Goal: Contribute content

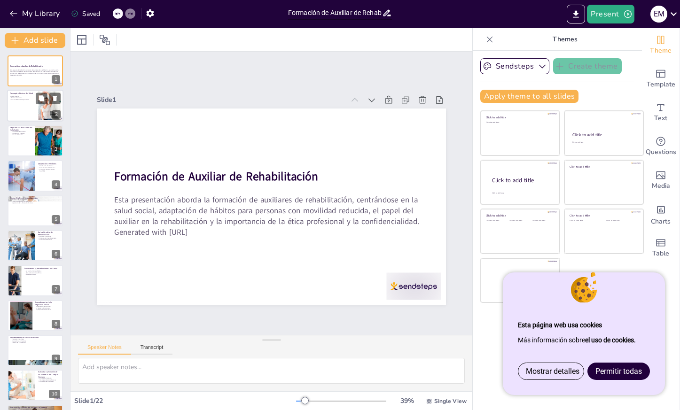
click at [15, 113] on div at bounding box center [35, 106] width 56 height 32
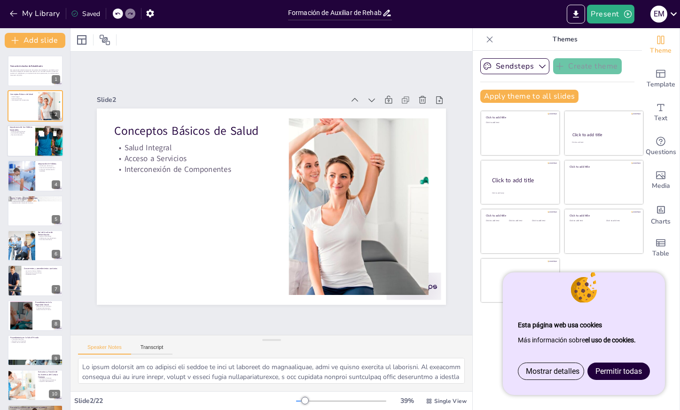
click at [22, 145] on div at bounding box center [35, 141] width 56 height 32
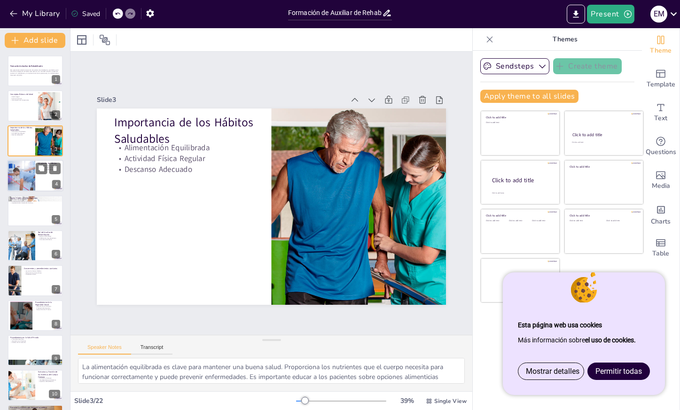
click at [32, 186] on div at bounding box center [21, 176] width 48 height 32
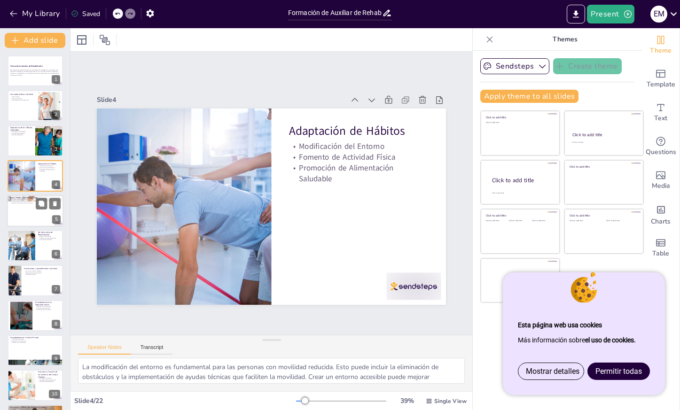
click at [32, 208] on div at bounding box center [35, 211] width 56 height 32
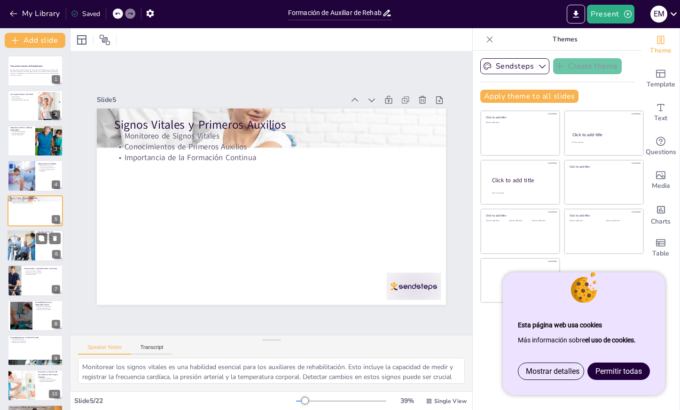
click at [27, 248] on div at bounding box center [20, 246] width 47 height 32
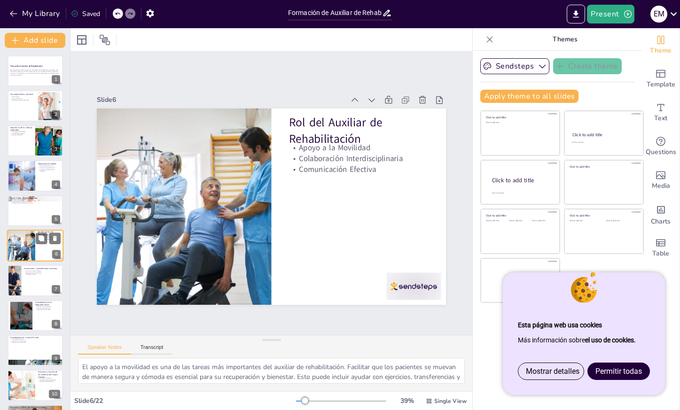
scroll to position [16, 0]
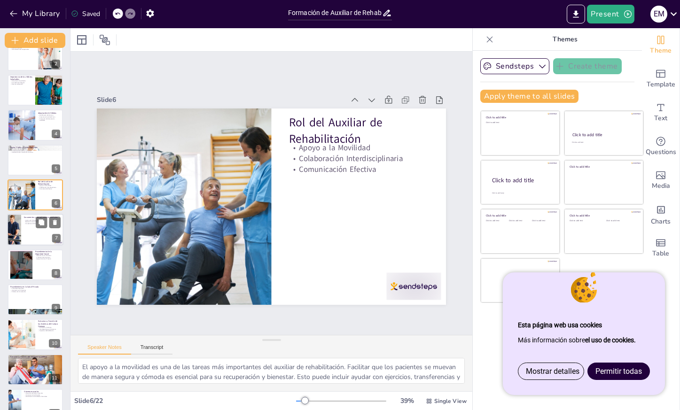
click at [39, 233] on div at bounding box center [35, 230] width 56 height 32
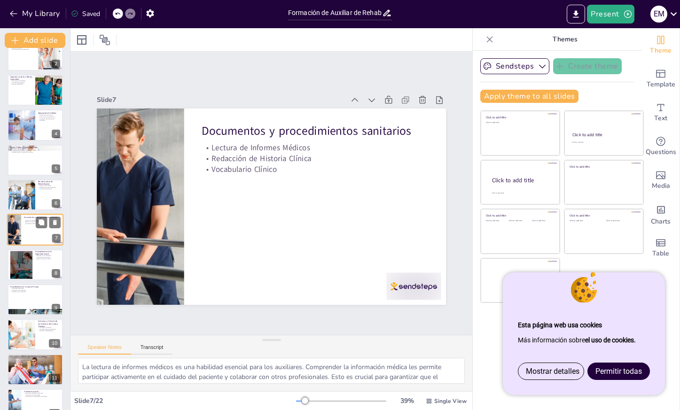
scroll to position [51, 0]
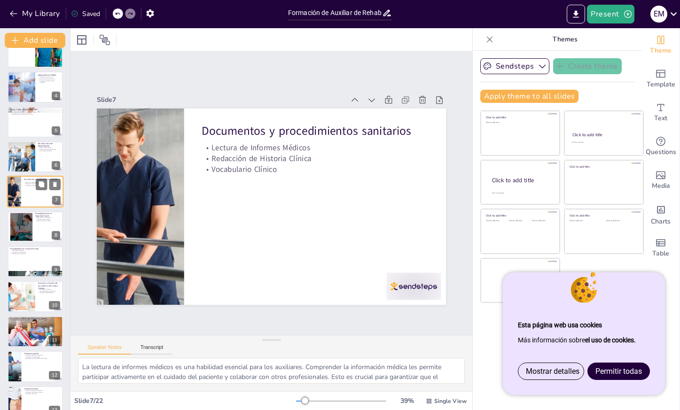
click at [39, 233] on div at bounding box center [35, 227] width 55 height 31
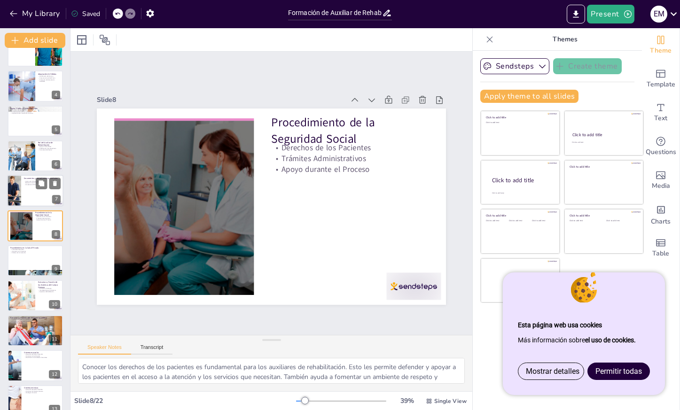
scroll to position [88, 0]
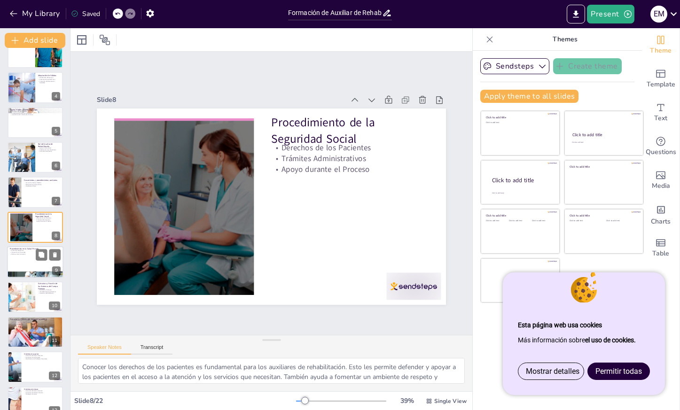
click at [39, 271] on div at bounding box center [35, 262] width 56 height 32
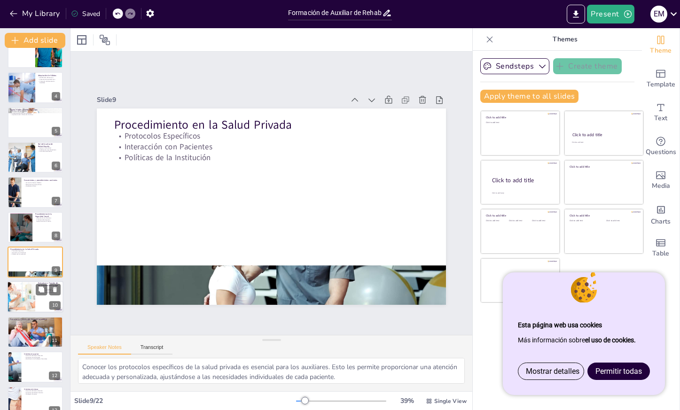
scroll to position [121, 0]
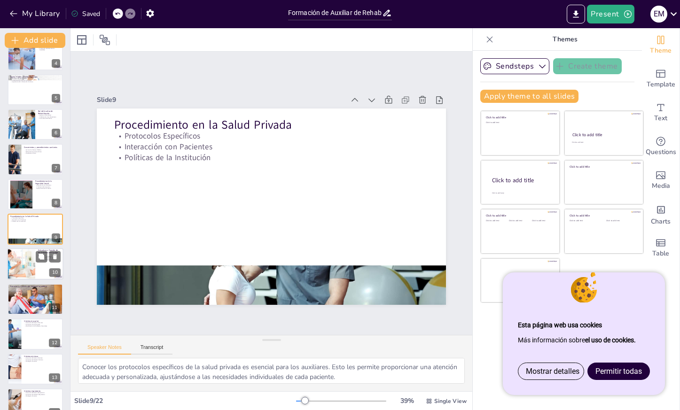
click at [11, 274] on div at bounding box center [21, 265] width 40 height 32
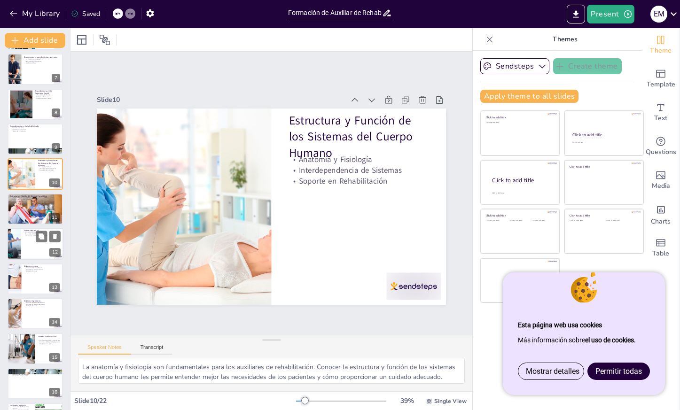
click at [23, 252] on div at bounding box center [35, 244] width 56 height 32
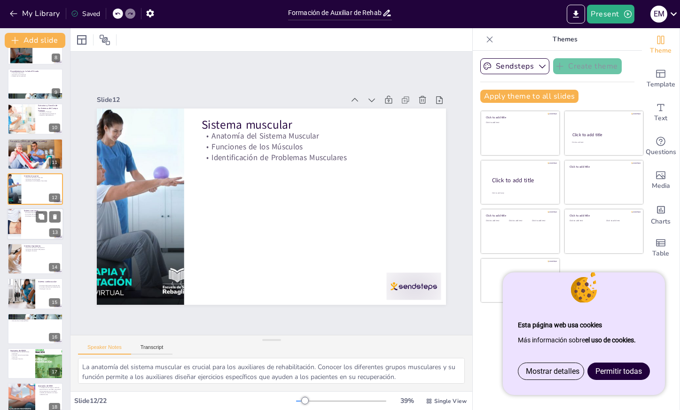
scroll to position [266, 0]
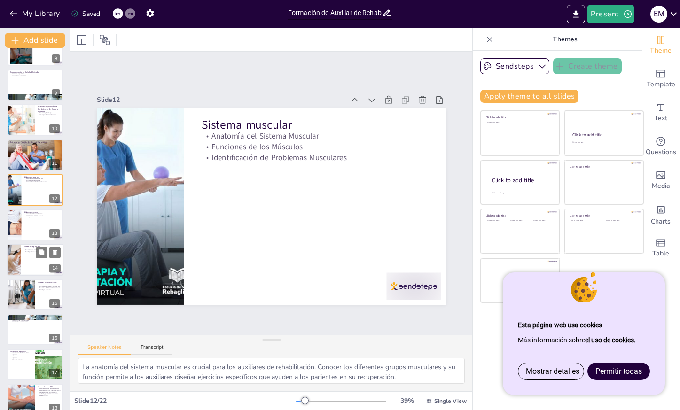
click at [33, 258] on div at bounding box center [35, 260] width 56 height 32
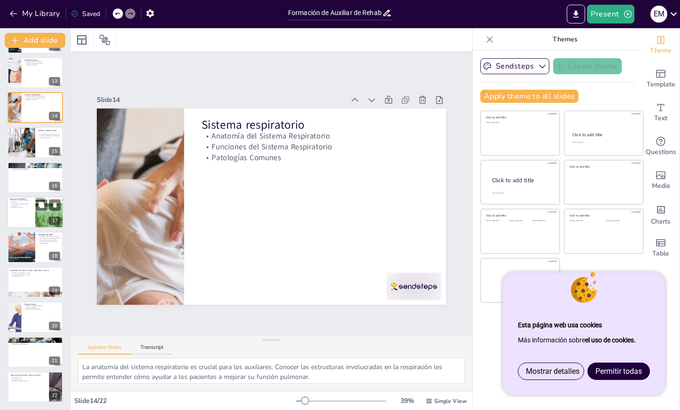
scroll to position [418, 0]
click at [40, 378] on icon at bounding box center [42, 380] width 6 height 6
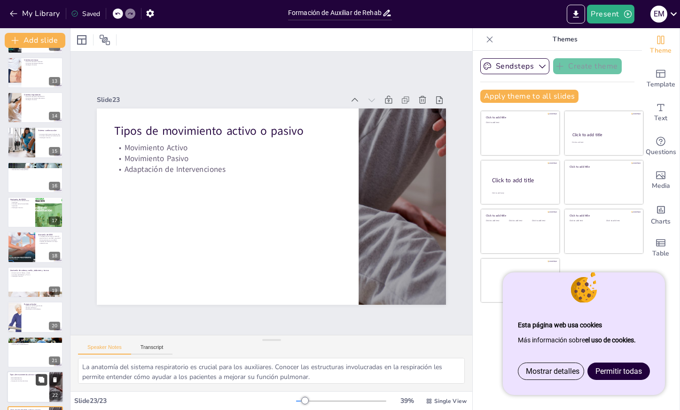
type textarea "El movimiento activo es importante para la rehabilitación, ya que fomenta la in…"
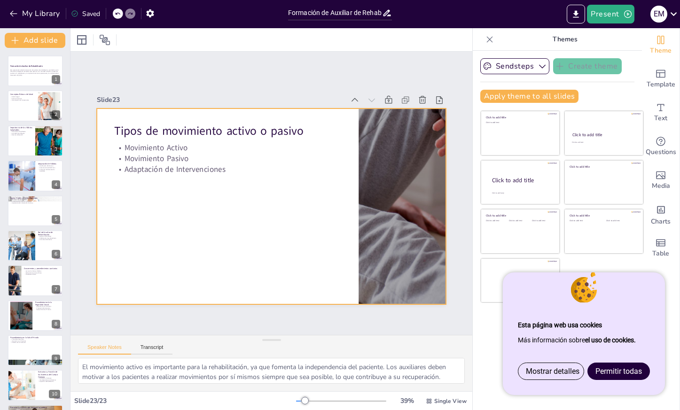
scroll to position [0, 0]
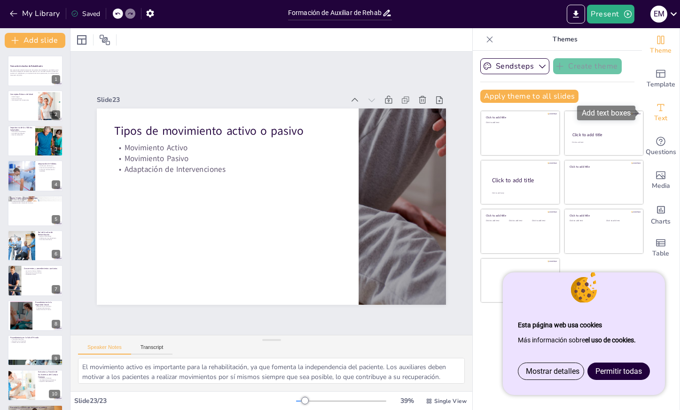
click at [665, 102] on icon "Add text boxes" at bounding box center [660, 107] width 11 height 11
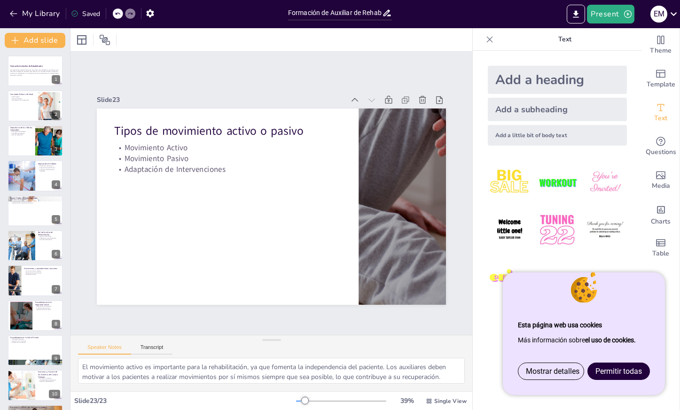
click at [627, 368] on span "Permitir todas" at bounding box center [619, 371] width 47 height 9
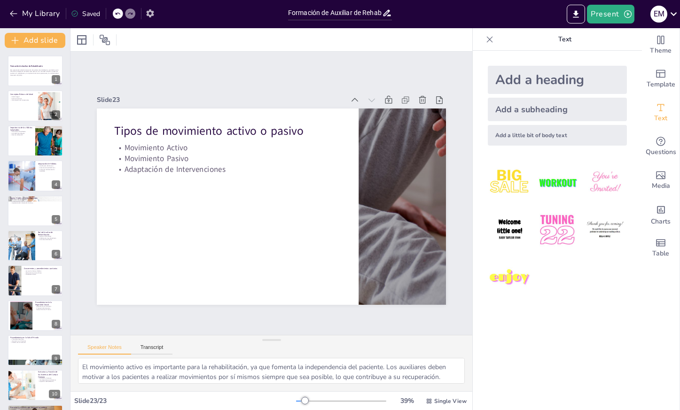
click at [151, 14] on icon "button" at bounding box center [150, 13] width 10 height 10
click at [35, 68] on div at bounding box center [35, 71] width 56 height 32
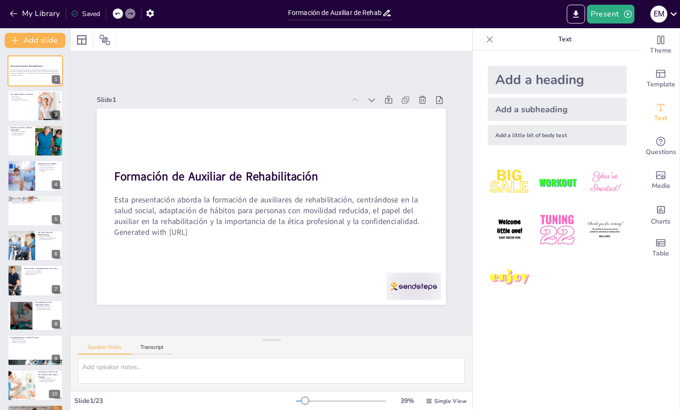
click at [486, 38] on icon at bounding box center [489, 39] width 9 height 9
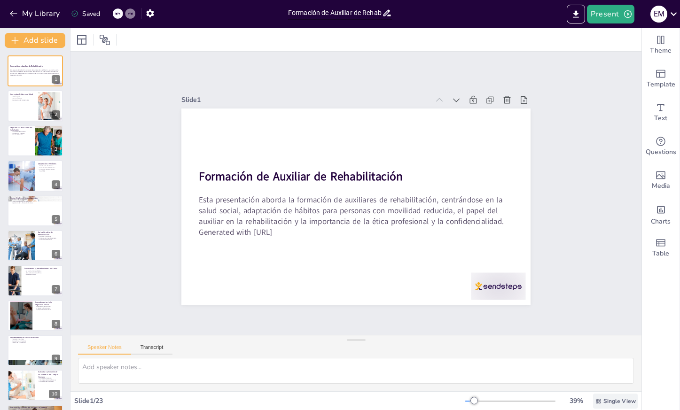
click at [610, 398] on span "Single View" at bounding box center [620, 402] width 32 height 8
click at [102, 39] on icon at bounding box center [105, 40] width 10 height 10
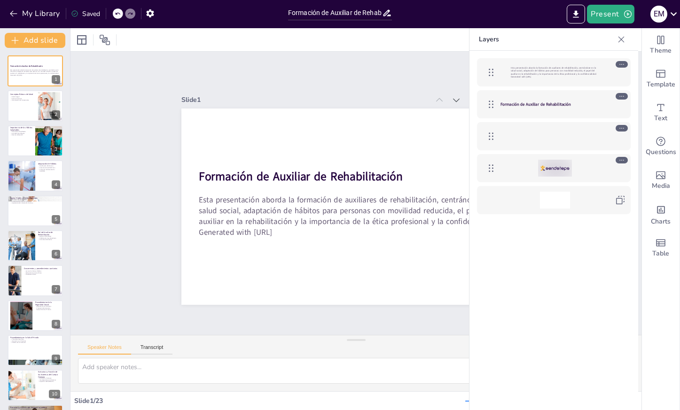
click at [626, 42] on div at bounding box center [621, 39] width 15 height 15
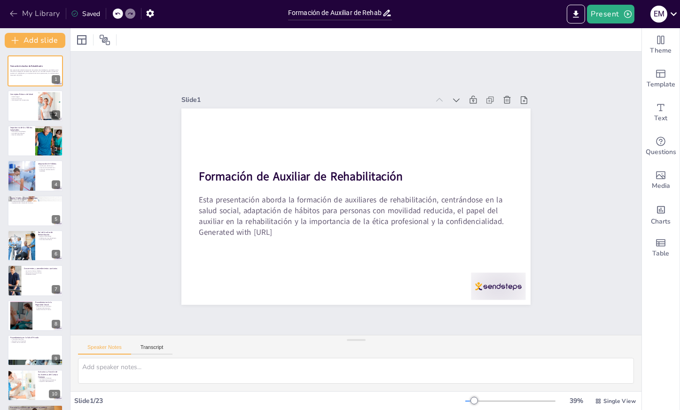
click at [15, 13] on icon "button" at bounding box center [13, 13] width 9 height 9
